Goal: Find specific page/section: Find specific page/section

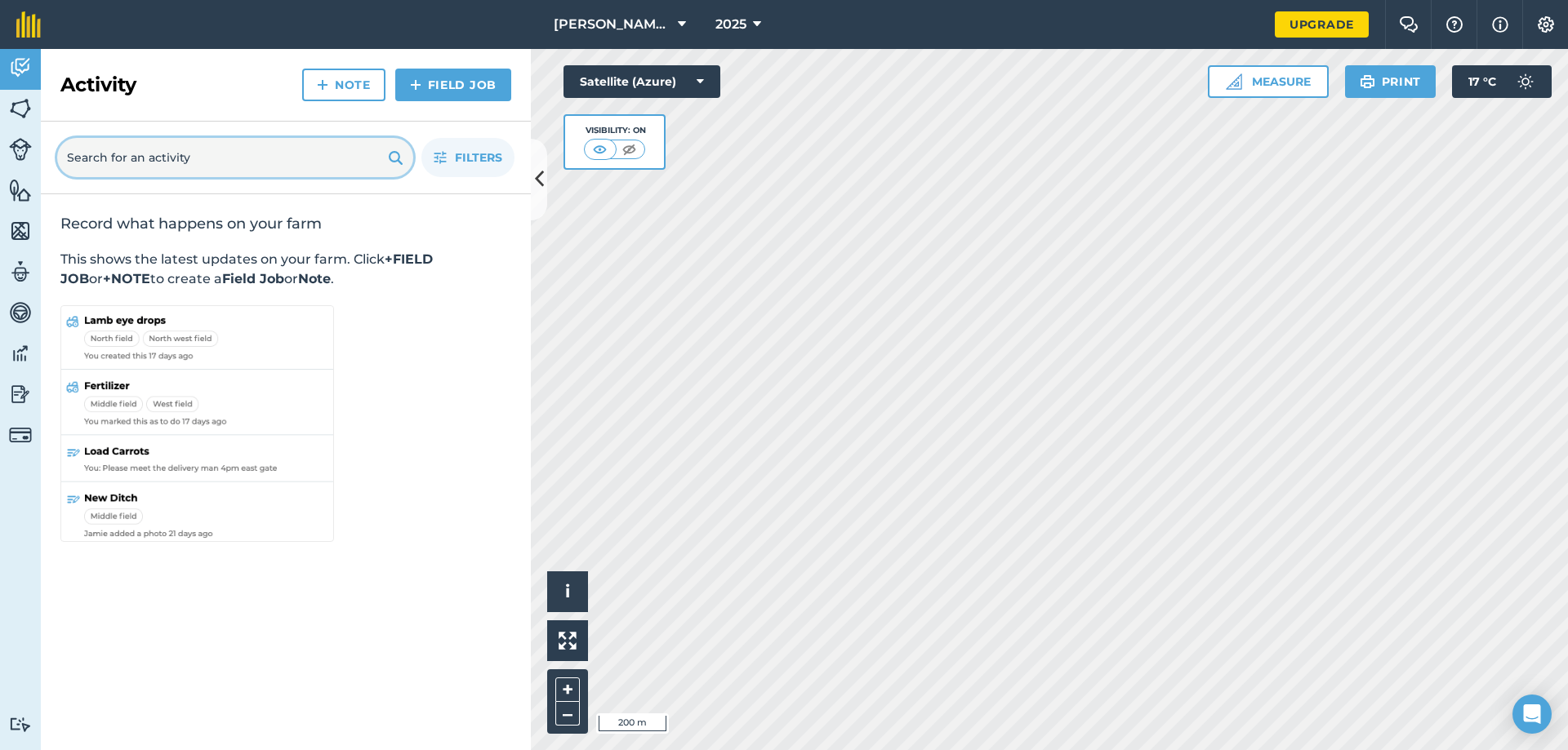
click at [164, 160] on input "text" at bounding box center [236, 157] width 356 height 39
click at [219, 155] on input "cotn" at bounding box center [236, 157] width 356 height 39
type input "corn"
click at [434, 91] on link "Field Job" at bounding box center [453, 85] width 116 height 32
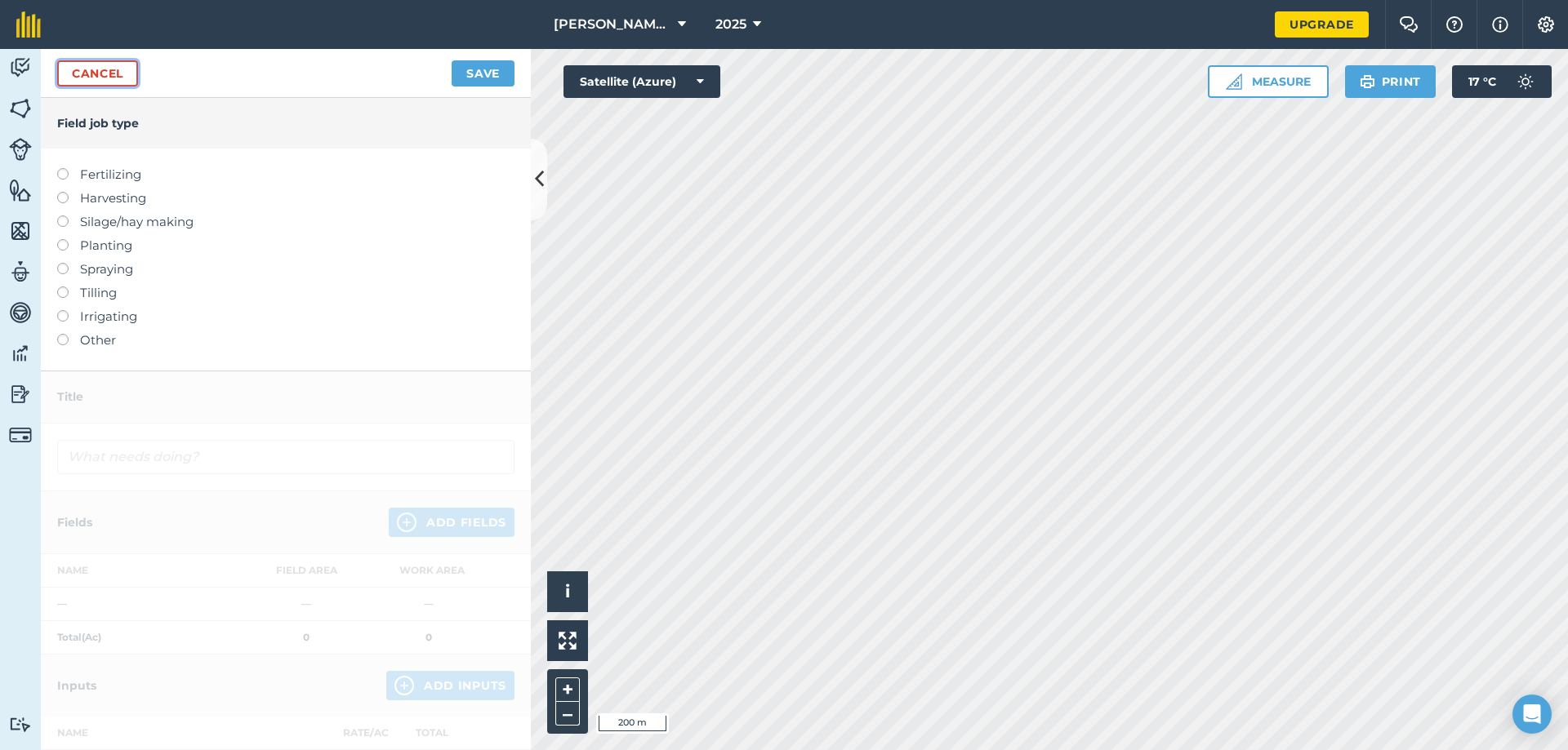
click at [102, 68] on link "Cancel" at bounding box center [98, 73] width 81 height 26
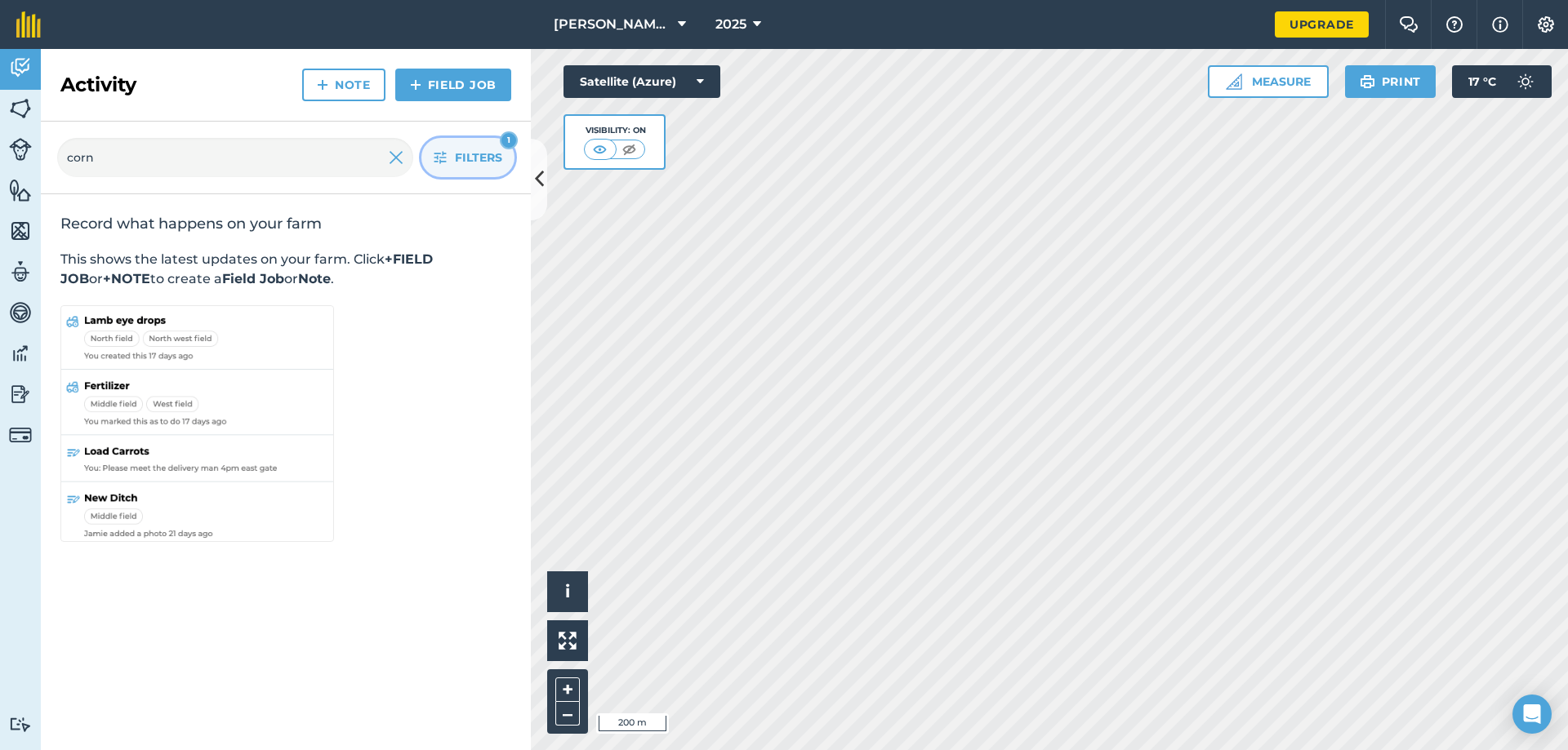
click at [485, 162] on span "Filters" at bounding box center [478, 157] width 47 height 18
click at [457, 153] on span "Filters" at bounding box center [478, 157] width 47 height 18
click at [24, 149] on img at bounding box center [20, 149] width 23 height 23
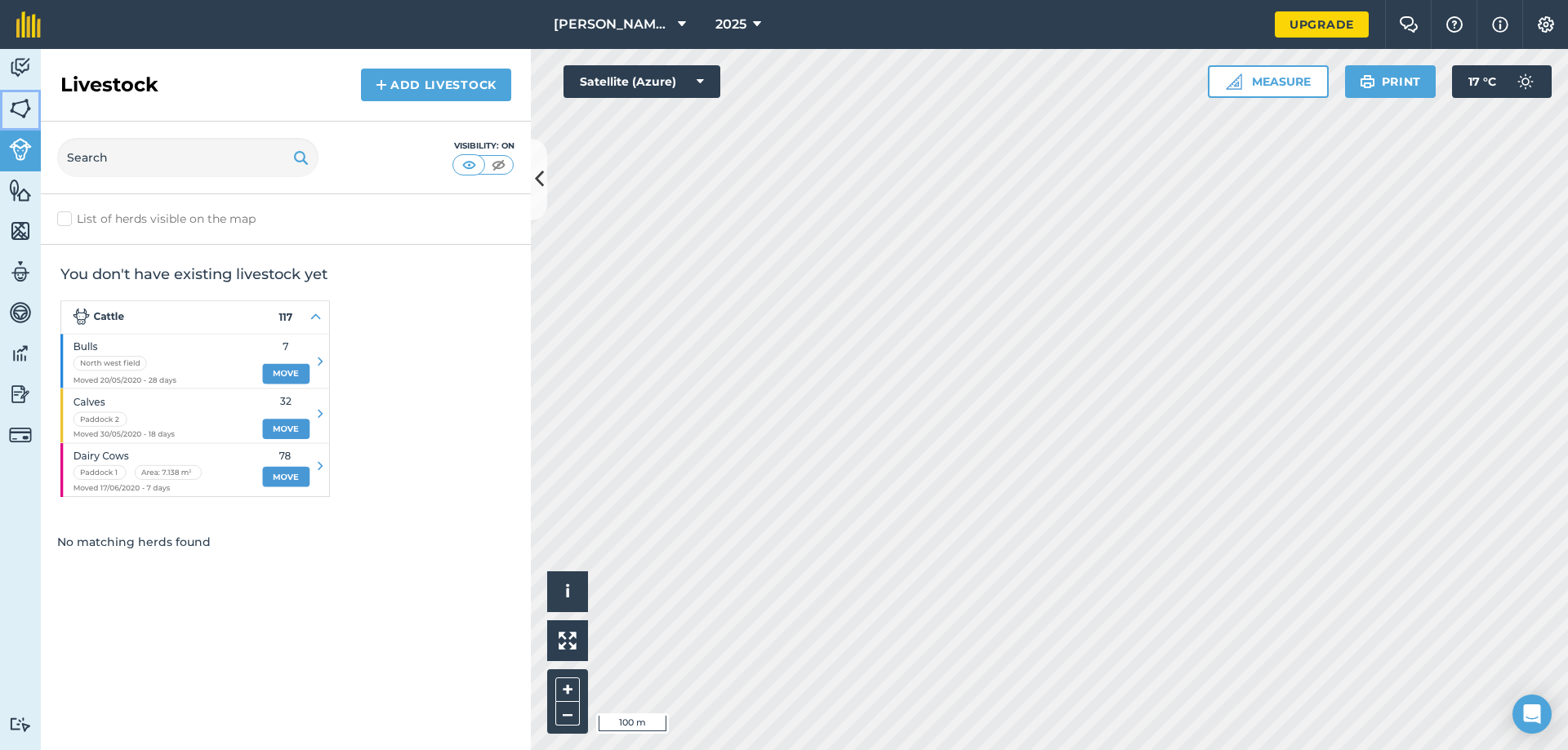
click at [32, 108] on link "Fields" at bounding box center [20, 110] width 41 height 41
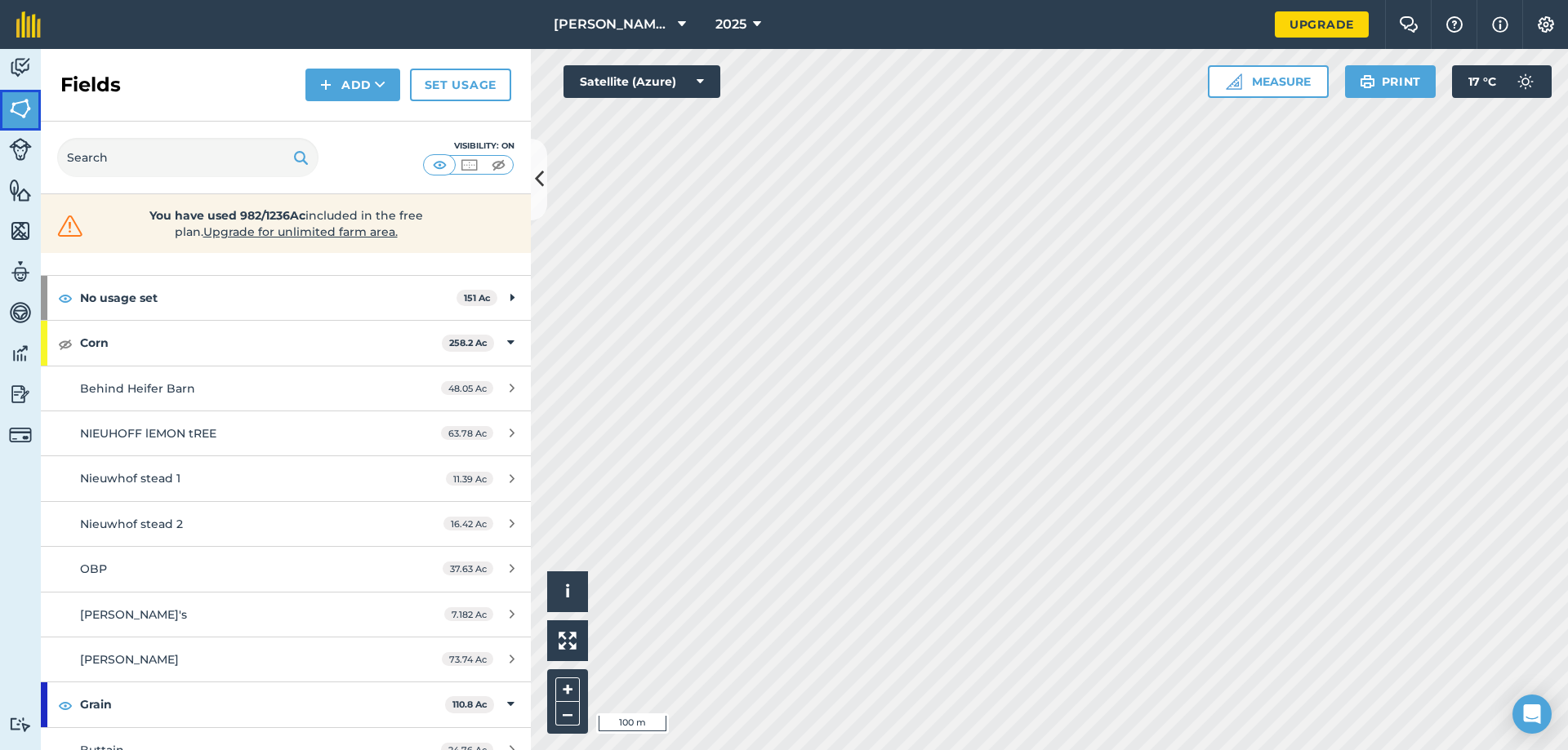
scroll to position [82, 0]
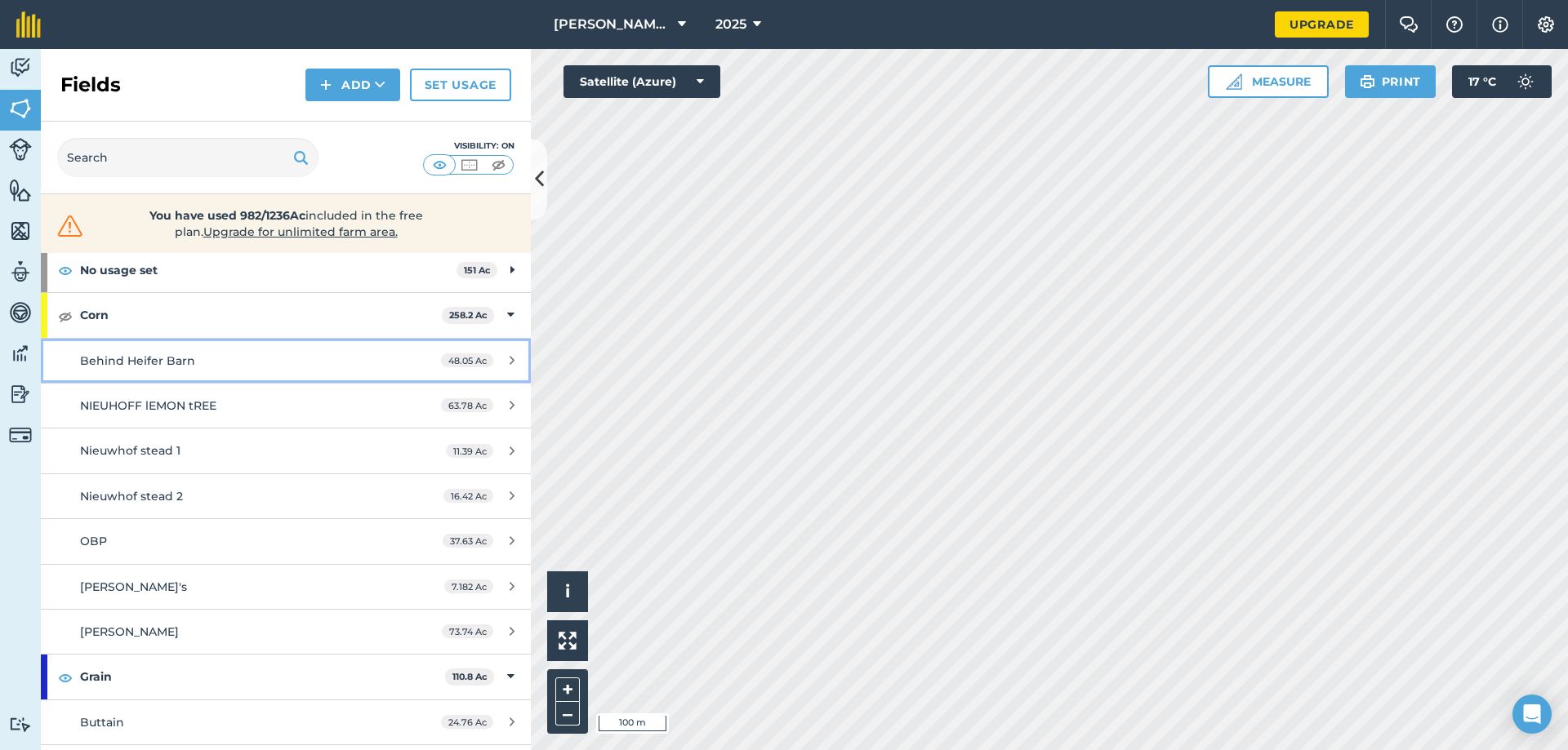
click at [261, 346] on link "Behind Heifer Barn 48.05 Ac" at bounding box center [286, 360] width 490 height 44
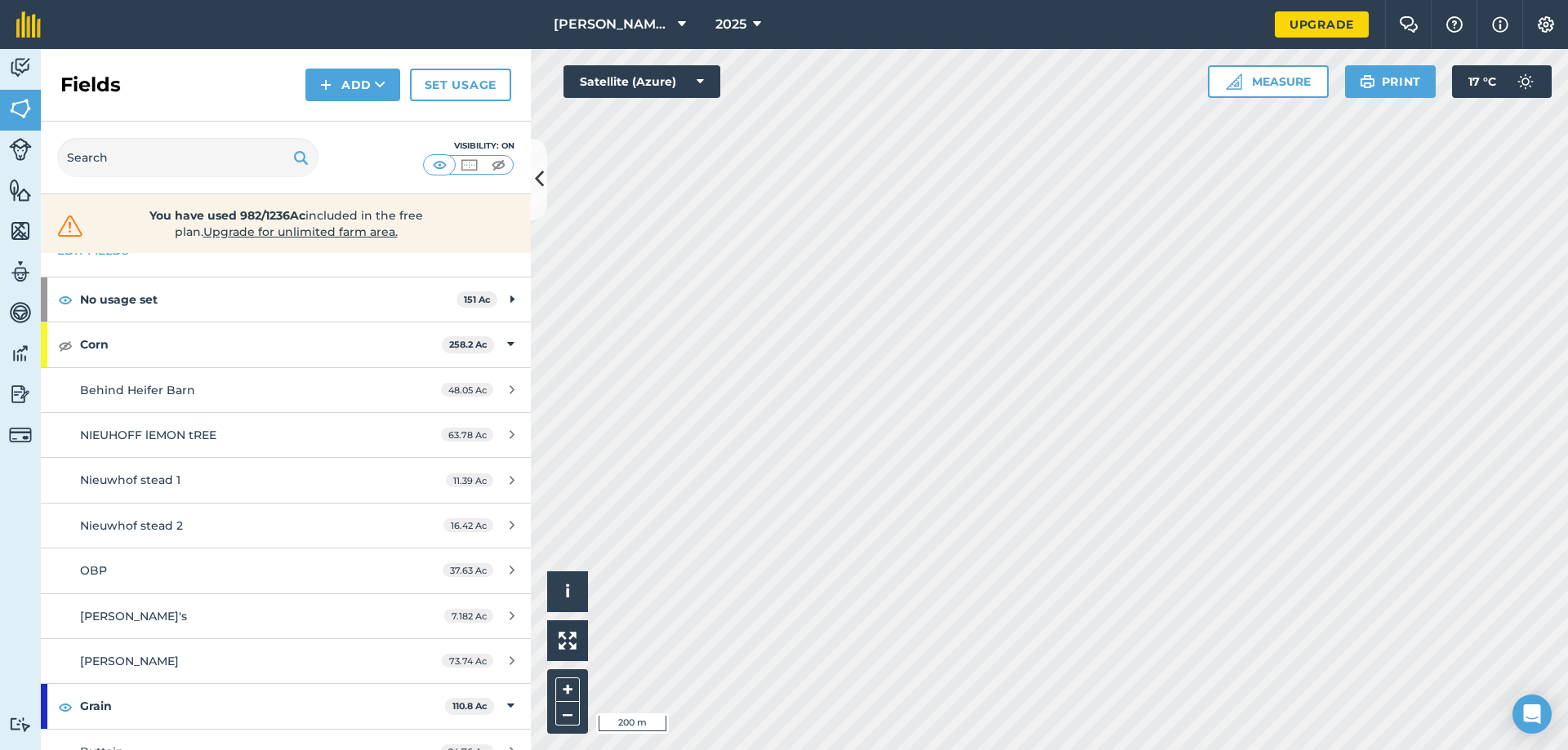
scroll to position [82, 0]
